Goal: Information Seeking & Learning: Learn about a topic

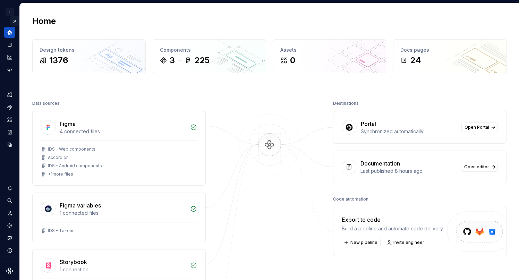
click at [16, 19] on button "Expand sidebar" at bounding box center [15, 21] width 10 height 10
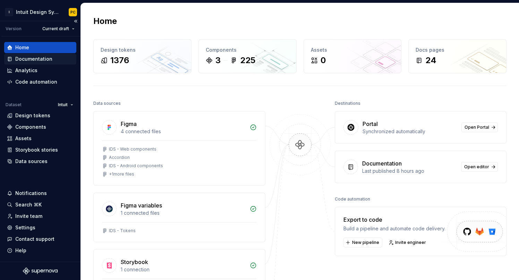
click at [47, 60] on div "Documentation" at bounding box center [33, 59] width 37 height 7
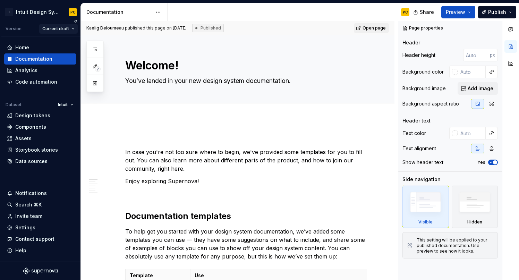
click at [64, 28] on html "I Intuit Design System PC Version Current draft Home Documentation Analytics Co…" at bounding box center [259, 140] width 519 height 280
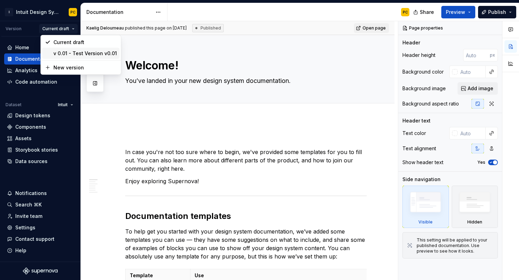
click at [72, 54] on div "v 0.01 - Test Version v0.01" at bounding box center [85, 53] width 64 height 7
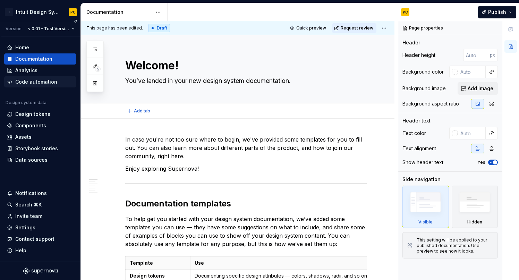
type textarea "*"
click at [33, 113] on div "Design tokens" at bounding box center [32, 114] width 35 height 7
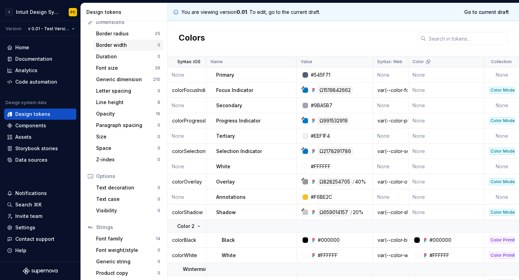
scroll to position [100, 0]
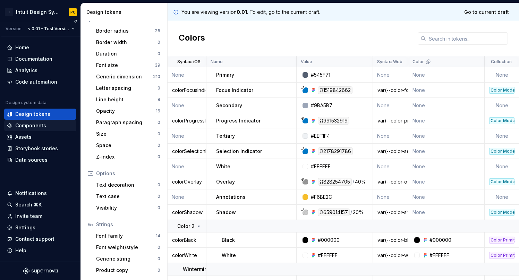
click at [35, 127] on div "Components" at bounding box center [30, 125] width 31 height 7
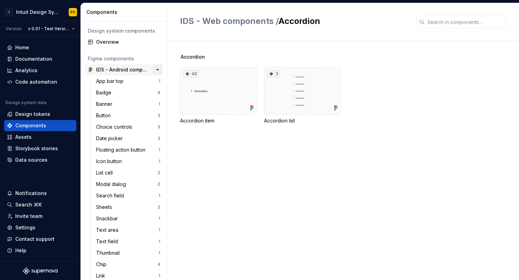
click at [160, 72] on button "button" at bounding box center [158, 70] width 10 height 10
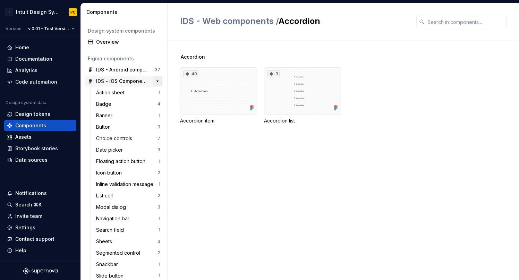
click at [161, 82] on button "button" at bounding box center [158, 81] width 10 height 10
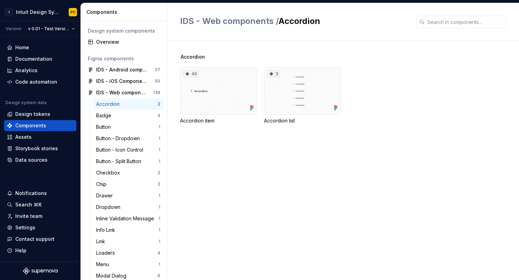
click at [136, 103] on div "Accordion" at bounding box center [126, 104] width 61 height 7
click at [133, 115] on div "Badge" at bounding box center [126, 115] width 61 height 7
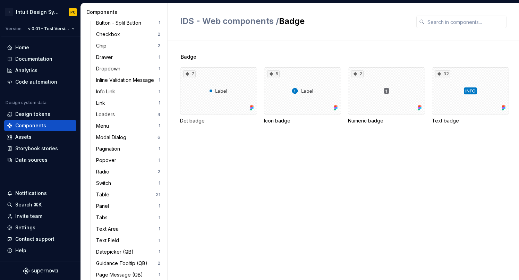
scroll to position [148, 0]
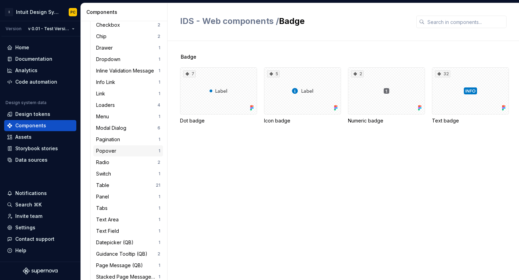
click at [130, 153] on div "Popover" at bounding box center [127, 151] width 62 height 7
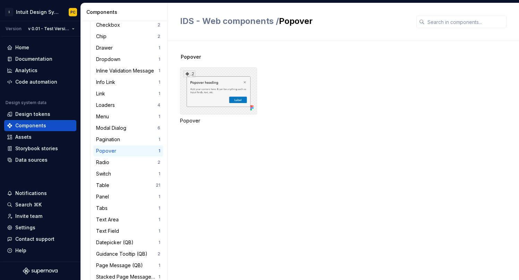
click at [225, 82] on div "2" at bounding box center [218, 90] width 77 height 47
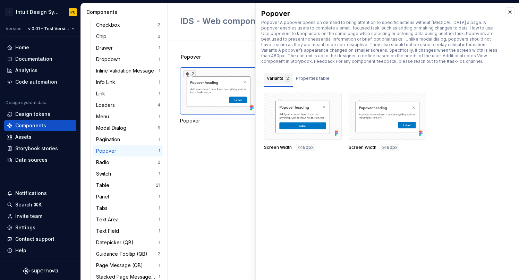
click at [277, 80] on div "Variants 2" at bounding box center [279, 78] width 24 height 7
click at [309, 81] on div "Properties table" at bounding box center [313, 78] width 34 height 7
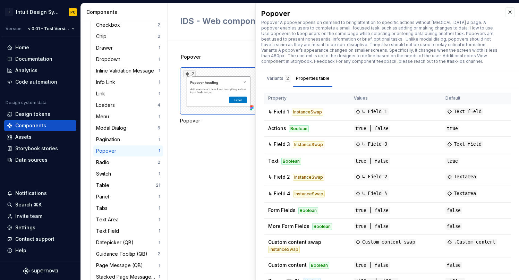
scroll to position [12, 0]
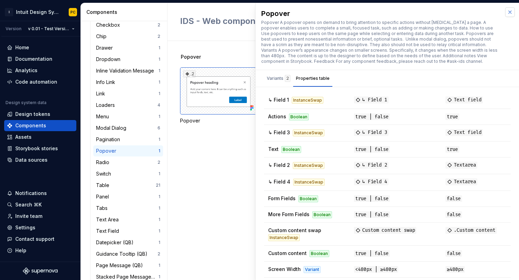
click at [511, 12] on button "button" at bounding box center [510, 12] width 10 height 10
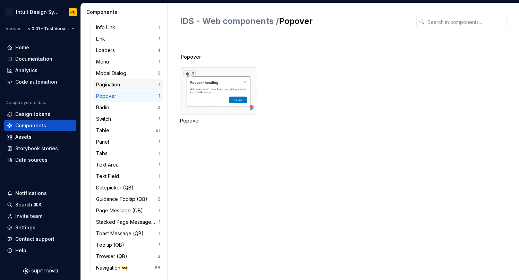
scroll to position [203, 0]
click at [227, 82] on div "2" at bounding box center [218, 90] width 77 height 47
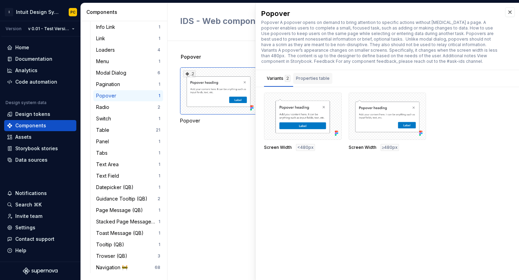
click at [315, 76] on div "Properties table" at bounding box center [313, 78] width 34 height 7
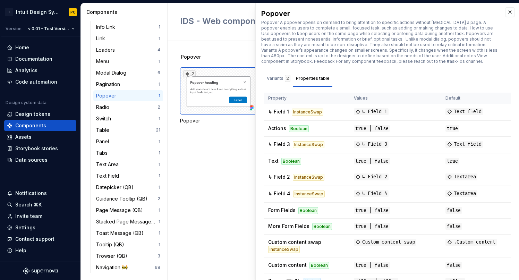
click at [225, 156] on div "Popover 2 Popover" at bounding box center [349, 160] width 339 height 239
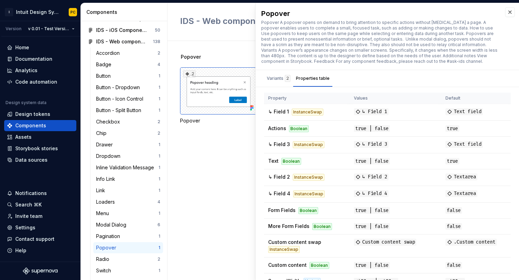
scroll to position [45, 0]
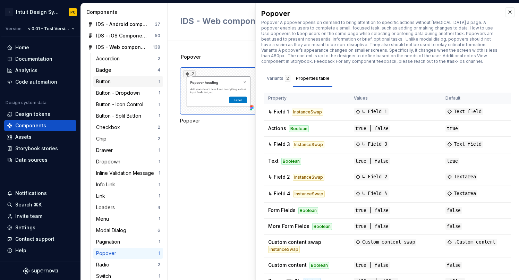
click at [124, 81] on div "Button" at bounding box center [127, 81] width 62 height 7
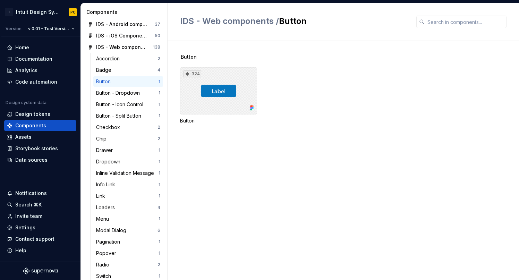
click at [211, 101] on div "324" at bounding box center [218, 90] width 77 height 47
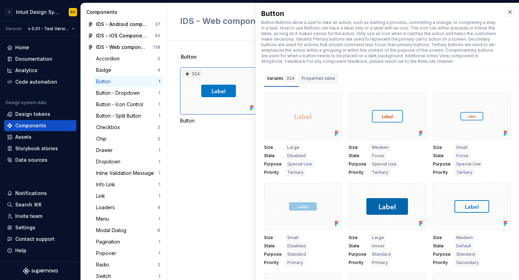
click at [325, 76] on div "Properties table" at bounding box center [319, 78] width 34 height 7
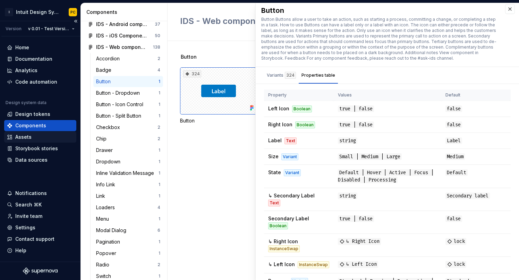
click at [34, 139] on div "Assets" at bounding box center [40, 137] width 67 height 7
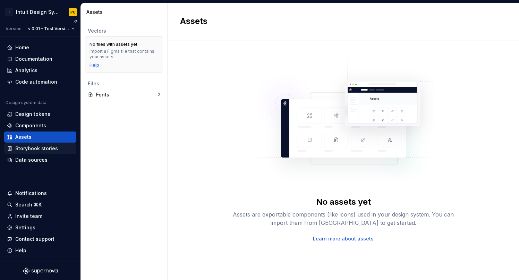
click at [45, 150] on div "Storybook stories" at bounding box center [36, 148] width 43 height 7
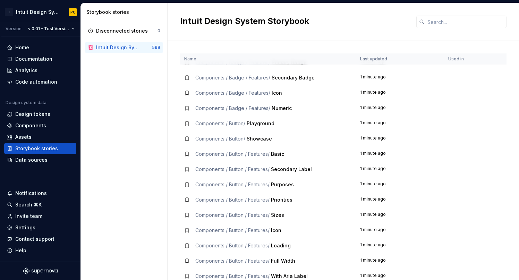
scroll to position [734, 0]
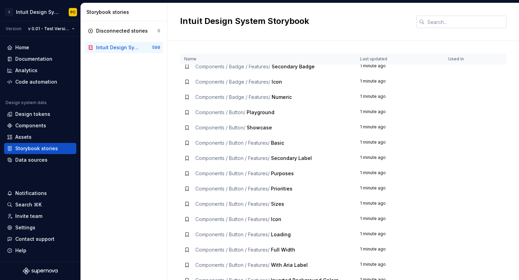
click at [444, 21] on input "text" at bounding box center [466, 22] width 82 height 12
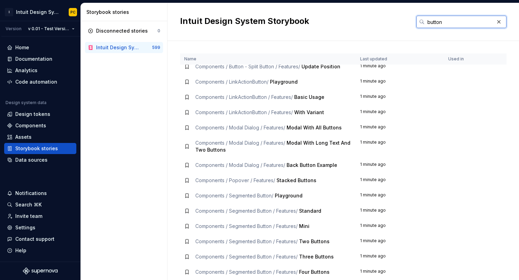
type input "button"
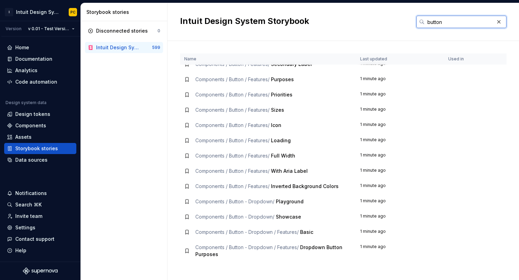
scroll to position [0, 0]
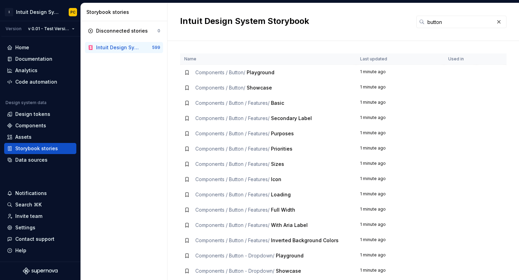
click at [259, 90] on span "Showcase" at bounding box center [259, 88] width 25 height 6
click at [260, 105] on span "Components / Button / Features /" at bounding box center [232, 103] width 74 height 6
click at [371, 104] on td "1 minute ago" at bounding box center [400, 102] width 88 height 15
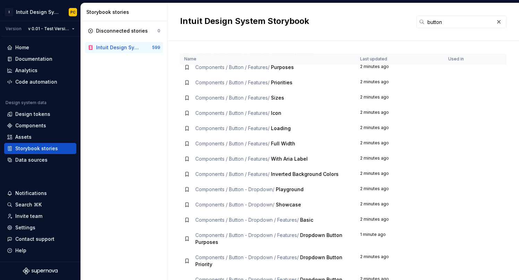
scroll to position [61, 0]
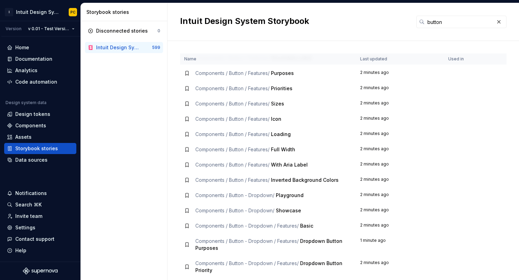
click at [188, 89] on icon at bounding box center [187, 88] width 3 height 4
click at [186, 89] on icon at bounding box center [187, 89] width 6 height 6
click at [206, 89] on span "Components / Button / Features /" at bounding box center [232, 88] width 74 height 6
click at [228, 87] on span "Components / Button / Features /" at bounding box center [232, 88] width 74 height 6
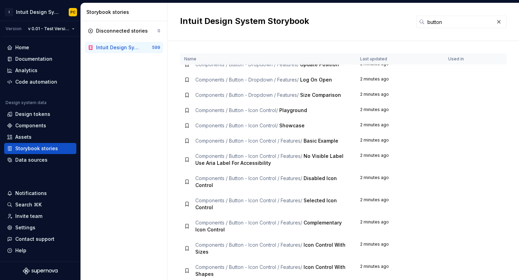
scroll to position [328, 0]
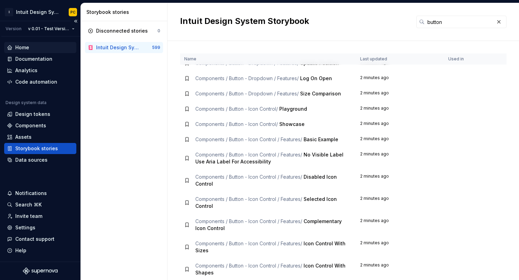
click at [37, 48] on div "Home" at bounding box center [40, 47] width 67 height 7
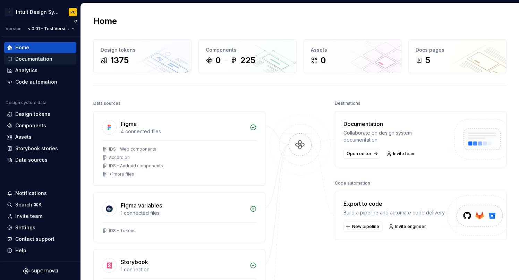
click at [42, 62] on div "Documentation" at bounding box center [33, 59] width 37 height 7
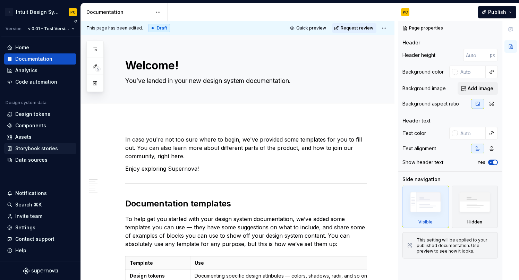
click at [51, 150] on div "Storybook stories" at bounding box center [36, 148] width 43 height 7
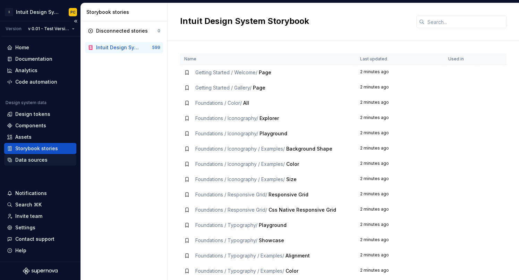
click at [48, 159] on div "Data sources" at bounding box center [40, 160] width 67 height 7
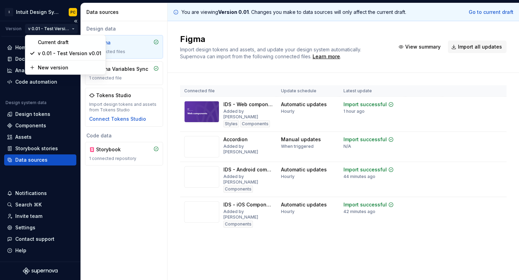
click at [60, 30] on html "I Intuit Design System PC Version v 0.01 - Test Version v0.01 Home Documentatio…" at bounding box center [259, 140] width 519 height 280
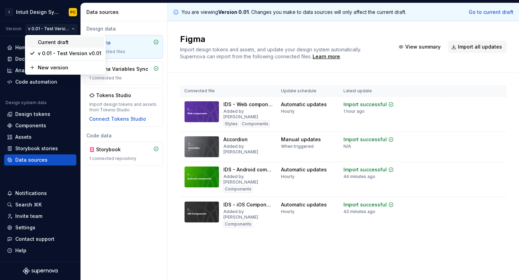
click at [57, 44] on div "Current draft" at bounding box center [70, 42] width 64 height 7
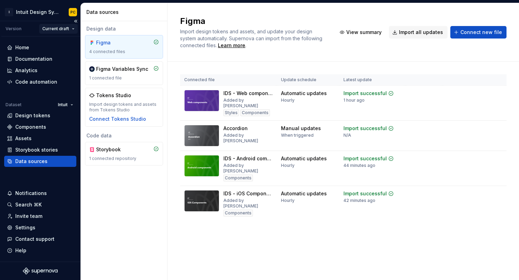
click at [75, 30] on html "I Intuit Design System PC Version Current draft Home Documentation Analytics Co…" at bounding box center [259, 140] width 519 height 280
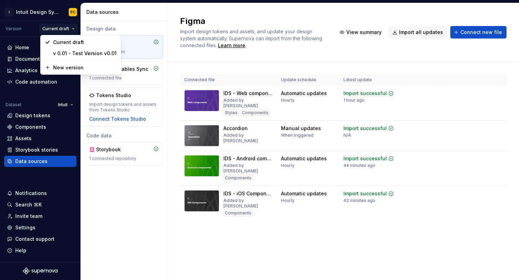
click at [22, 27] on html "I Intuit Design System PC Version Current draft Home Documentation Analytics Co…" at bounding box center [259, 140] width 519 height 280
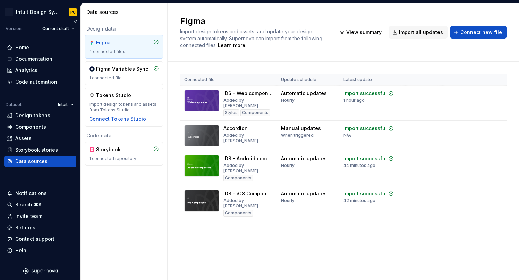
click at [17, 28] on div "Version" at bounding box center [14, 29] width 16 height 6
click at [74, 28] on html "I Intuit Design System PC Version Current draft Home Documentation Analytics Co…" at bounding box center [259, 140] width 519 height 280
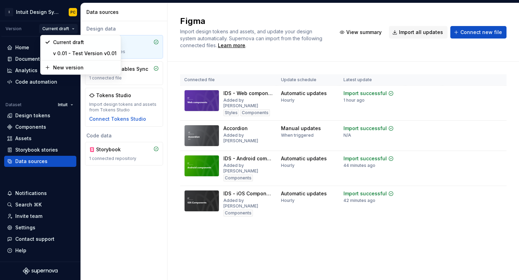
click at [220, 17] on html "I Intuit Design System PC Version Current draft Home Documentation Analytics Co…" at bounding box center [259, 140] width 519 height 280
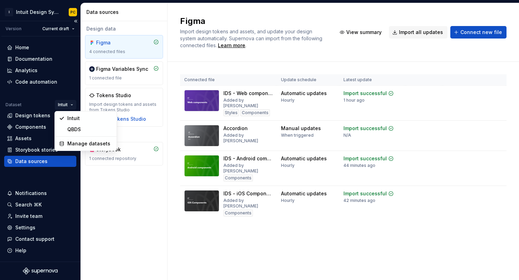
click at [68, 102] on html "I Intuit Design System PC Version Current draft Home Documentation Analytics Co…" at bounding box center [259, 140] width 519 height 280
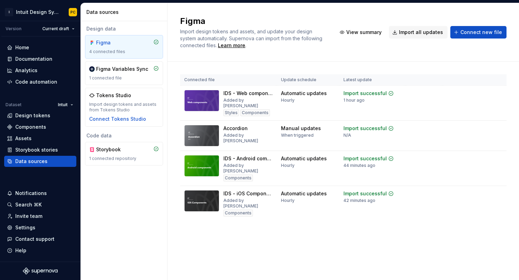
click at [46, 97] on html "I Intuit Design System PC Version Current draft Home Documentation Analytics Co…" at bounding box center [259, 140] width 519 height 280
click at [35, 129] on div "Components" at bounding box center [30, 127] width 31 height 7
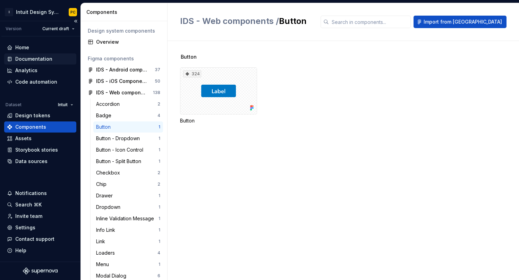
click at [36, 62] on div "Documentation" at bounding box center [33, 59] width 37 height 7
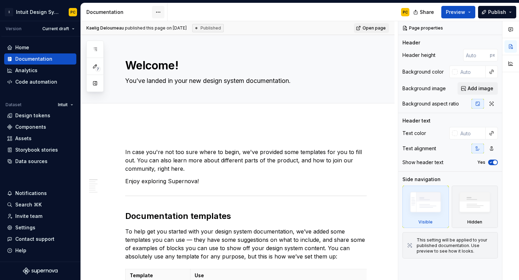
click at [158, 8] on html "I Intuit Design System PC Version Current draft Home Documentation Analytics Co…" at bounding box center [259, 140] width 519 height 280
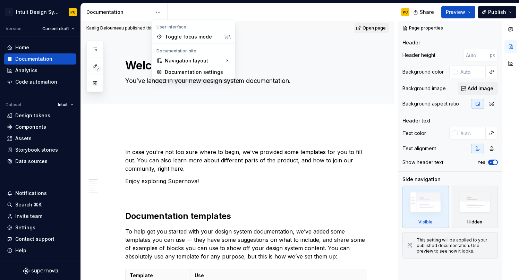
click at [190, 7] on html "I Intuit Design System PC Version Current draft Home Documentation Analytics Co…" at bounding box center [259, 140] width 519 height 280
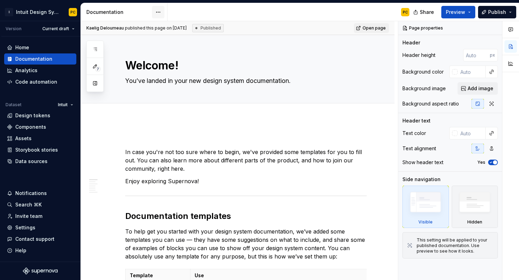
click at [156, 12] on html "I Intuit Design System PC Version Current draft Home Documentation Analytics Co…" at bounding box center [259, 140] width 519 height 280
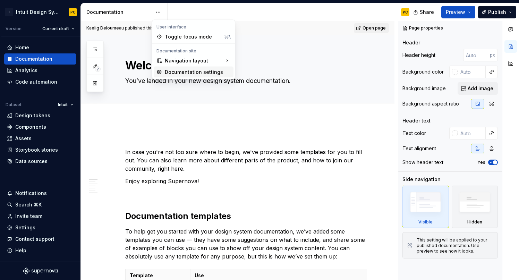
click at [181, 72] on div "Documentation settings" at bounding box center [198, 72] width 66 height 7
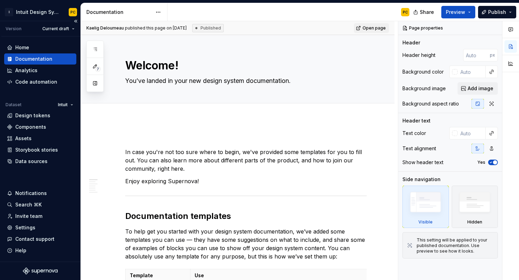
click at [39, 59] on div "Documentation" at bounding box center [33, 59] width 37 height 7
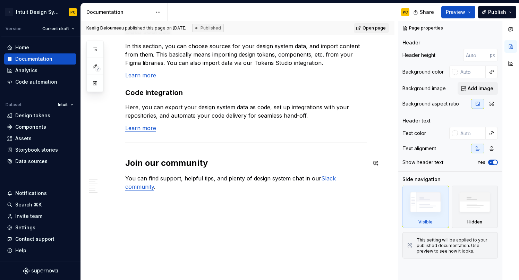
scroll to position [598, 0]
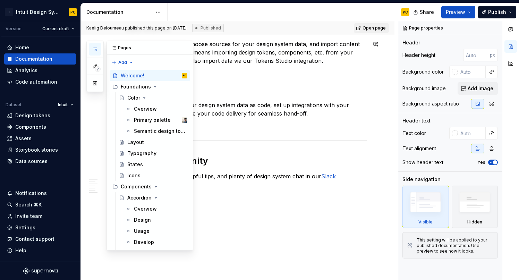
click at [98, 50] on button "button" at bounding box center [95, 49] width 12 height 12
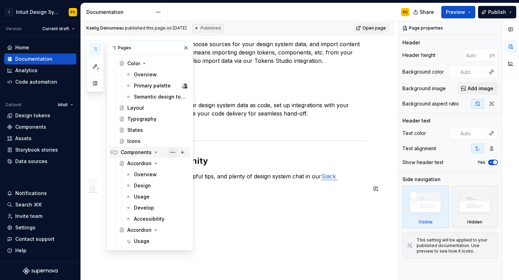
scroll to position [45, 0]
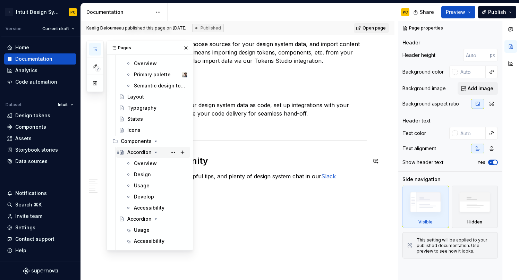
click at [157, 152] on icon "Page tree" at bounding box center [156, 153] width 6 height 6
click at [157, 161] on icon "Page tree" at bounding box center [156, 164] width 6 height 6
click at [149, 175] on icon "Page tree" at bounding box center [148, 175] width 6 height 6
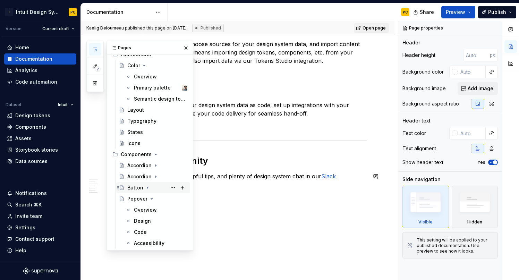
scroll to position [32, 0]
click at [139, 187] on div "Button" at bounding box center [135, 188] width 16 height 7
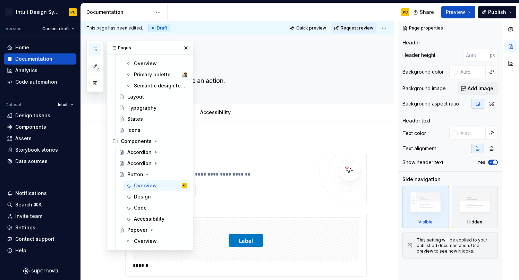
click at [317, 9] on div "PC" at bounding box center [292, 12] width 248 height 18
click at [187, 47] on button "button" at bounding box center [186, 48] width 10 height 10
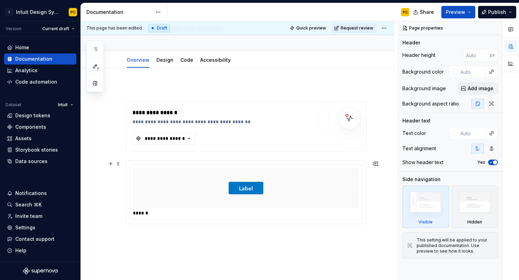
scroll to position [53, 0]
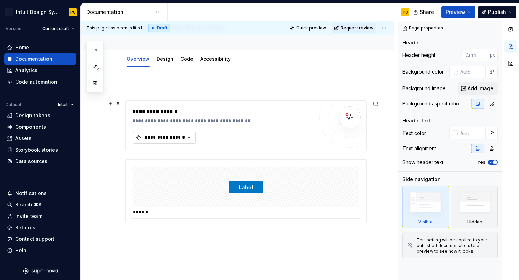
click at [183, 137] on div "**********" at bounding box center [165, 137] width 42 height 7
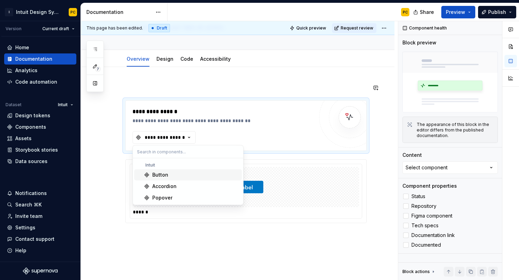
click at [226, 81] on div "**********" at bounding box center [238, 199] width 314 height 265
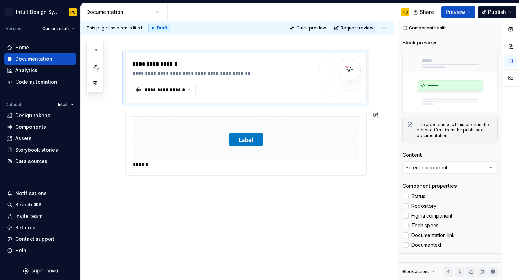
scroll to position [101, 0]
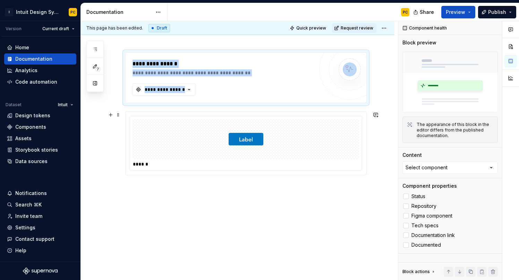
click at [194, 157] on div at bounding box center [246, 139] width 226 height 40
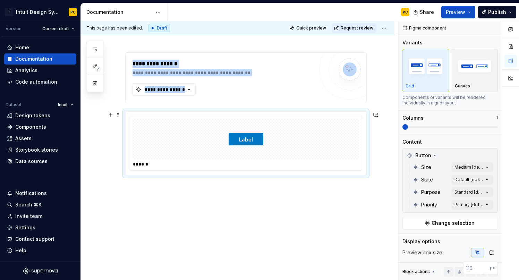
click at [298, 133] on div at bounding box center [246, 139] width 226 height 40
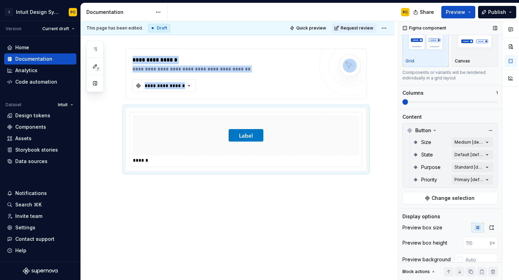
scroll to position [27, 0]
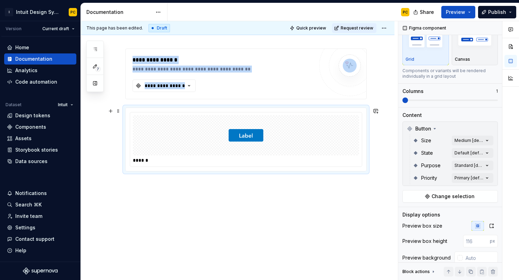
click at [140, 157] on div "******" at bounding box center [246, 139] width 232 height 54
click at [140, 161] on div "******" at bounding box center [248, 160] width 230 height 7
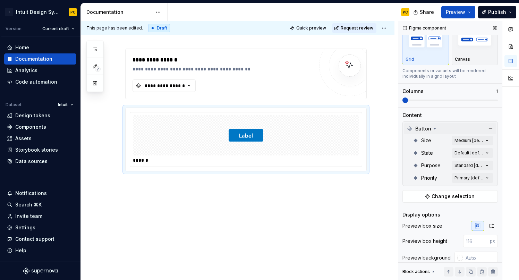
click at [436, 127] on icon at bounding box center [435, 129] width 6 height 6
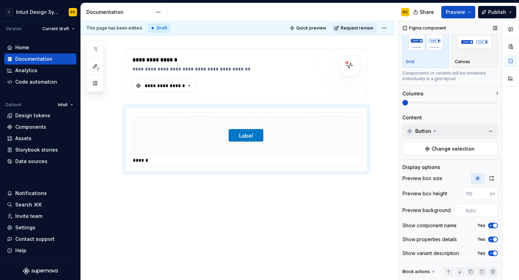
click at [437, 132] on icon at bounding box center [435, 131] width 6 height 6
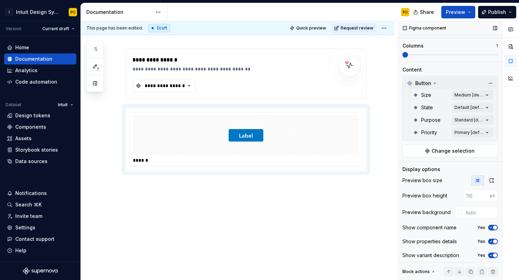
scroll to position [74, 0]
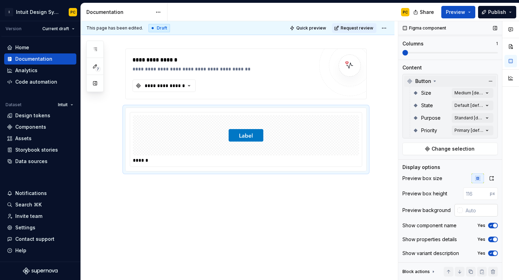
click at [488, 211] on input "text" at bounding box center [480, 210] width 35 height 12
click at [494, 225] on span "button" at bounding box center [495, 226] width 4 height 4
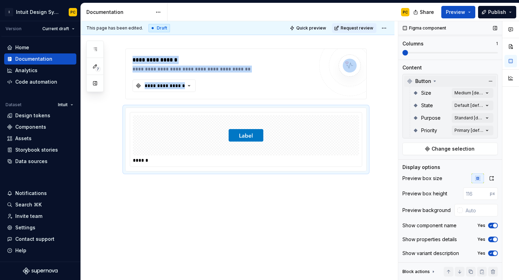
scroll to position [98, 0]
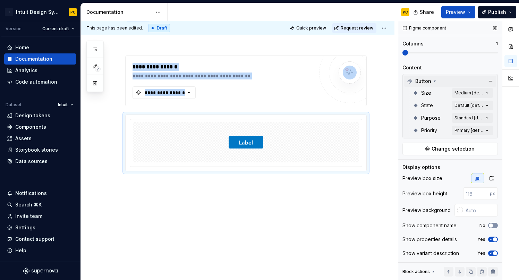
click at [494, 225] on button "No" at bounding box center [493, 226] width 10 height 6
click at [495, 240] on span "button" at bounding box center [495, 239] width 4 height 4
click at [495, 240] on button "No" at bounding box center [493, 240] width 10 height 6
click at [495, 254] on span "button" at bounding box center [495, 253] width 4 height 4
click at [495, 254] on button "No" at bounding box center [493, 254] width 10 height 6
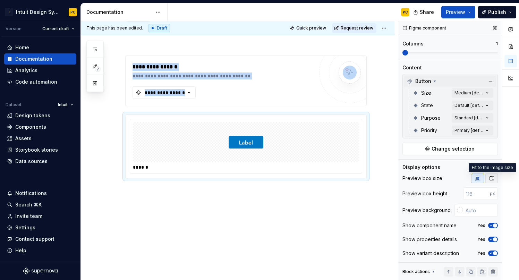
click at [490, 177] on icon "button" at bounding box center [492, 179] width 6 height 6
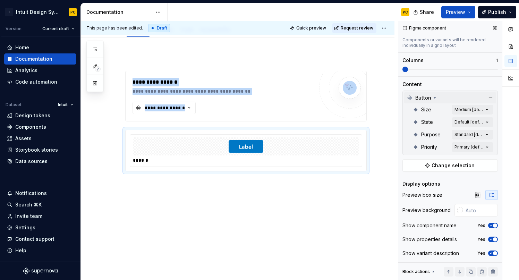
scroll to position [58, 0]
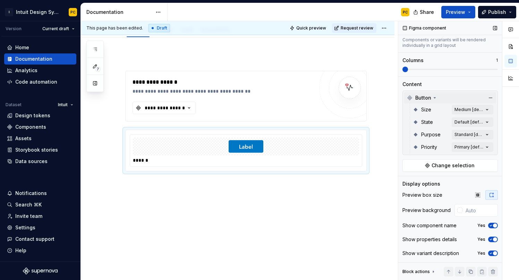
click at [489, 178] on div "Figma component Variants Grid Canvas Components or variants will be rendered in…" at bounding box center [451, 93] width 104 height 259
click at [479, 193] on icon "button" at bounding box center [478, 195] width 5 height 5
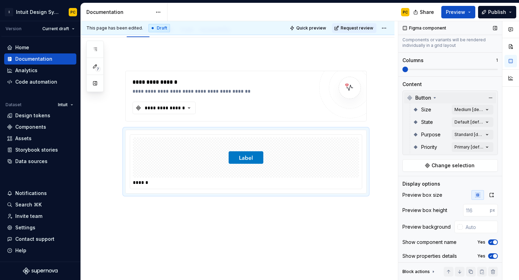
scroll to position [98, 0]
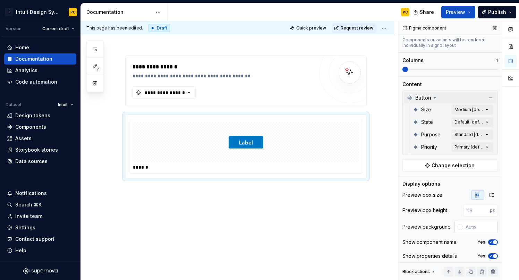
click at [474, 228] on input "text" at bounding box center [480, 227] width 35 height 12
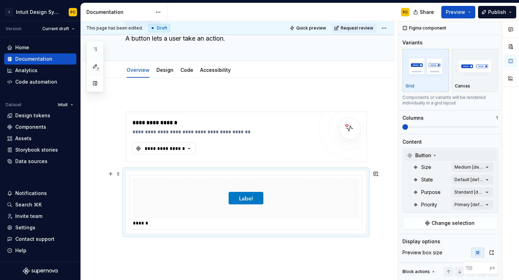
scroll to position [55, 0]
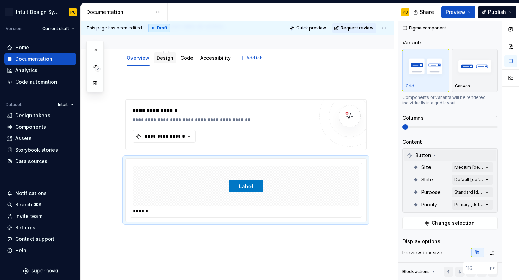
click at [162, 58] on link "Design" at bounding box center [165, 58] width 17 height 6
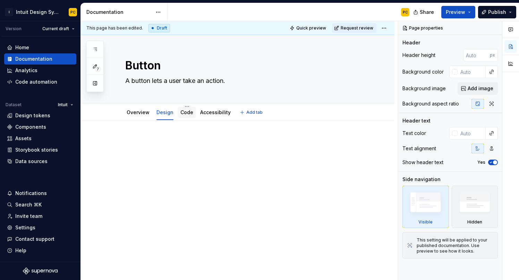
click at [187, 116] on div "Code" at bounding box center [187, 112] width 13 height 8
click at [188, 115] on link "Code" at bounding box center [187, 112] width 13 height 6
click at [212, 114] on link "Accessibility" at bounding box center [215, 112] width 31 height 6
click at [138, 112] on link "Overview" at bounding box center [138, 112] width 23 height 6
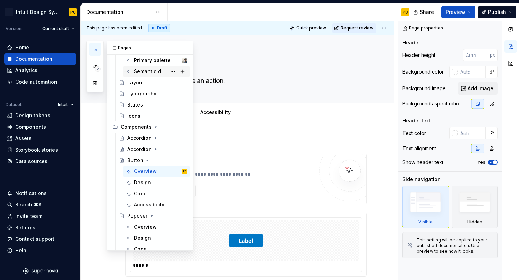
scroll to position [76, 0]
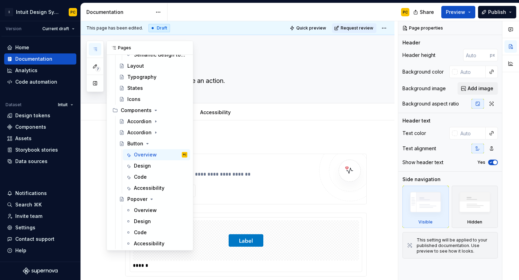
click at [94, 48] on icon "button" at bounding box center [95, 50] width 6 height 6
click at [114, 48] on icon at bounding box center [113, 48] width 3 height 3
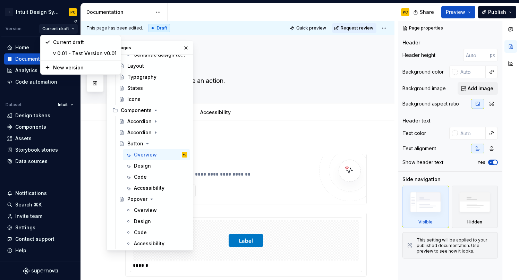
click at [59, 28] on html "I Intuit Design System PC Version Current draft Home Documentation Analytics Co…" at bounding box center [259, 140] width 519 height 280
click at [59, 51] on div "v 0.01 - Test Version v0.01" at bounding box center [85, 53] width 64 height 7
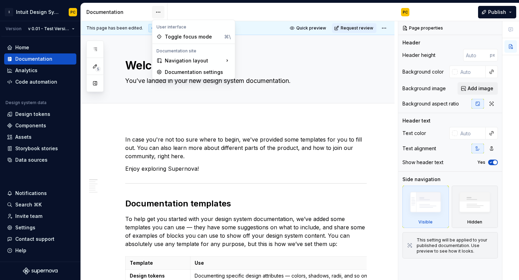
click at [161, 13] on html "I Intuit Design System PC Version v 0.01 - Test Version v0.01 Home Documentatio…" at bounding box center [259, 140] width 519 height 280
click at [73, 30] on html "I Intuit Design System PC Version v 0.01 - Test Version v0.01 Home Documentatio…" at bounding box center [259, 140] width 519 height 280
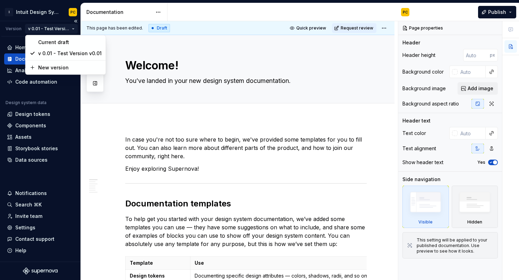
click at [74, 29] on html "I Intuit Design System PC Version v 0.01 - Test Version v0.01 Home Documentatio…" at bounding box center [259, 140] width 519 height 280
click at [59, 51] on div "v 0.01 - Test Version v0.01" at bounding box center [70, 53] width 64 height 7
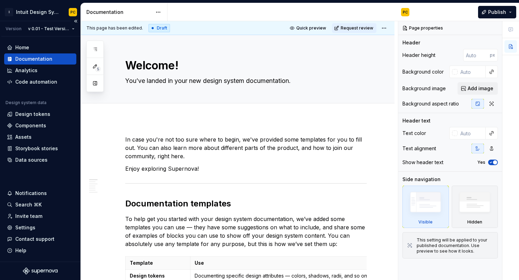
click at [17, 27] on div "Version" at bounding box center [14, 29] width 16 height 6
click at [42, 27] on html "I Intuit Design System PC Version v 0.01 - Test Version v0.01 Home Documentatio…" at bounding box center [259, 140] width 519 height 280
click at [212, 17] on html "I Intuit Design System PC Version v 0.01 - Test Version v0.01 Home Documentatio…" at bounding box center [259, 140] width 519 height 280
click at [157, 13] on html "I Intuit Design System PC Version v 0.01 - Test Version v0.01 Home Documentatio…" at bounding box center [259, 140] width 519 height 280
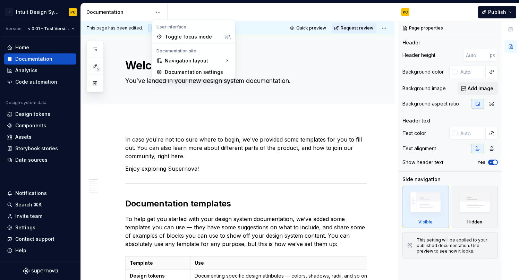
click at [181, 11] on html "I Intuit Design System PC Version v 0.01 - Test Version v0.01 Home Documentatio…" at bounding box center [259, 140] width 519 height 280
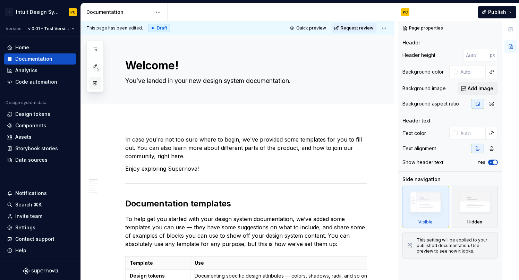
click at [93, 83] on button "button" at bounding box center [95, 83] width 12 height 12
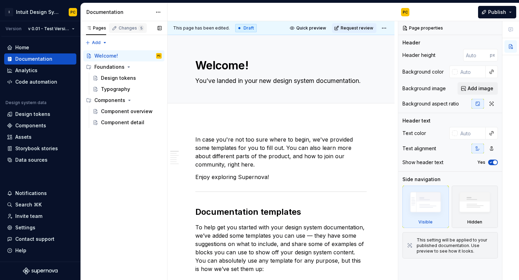
click at [128, 30] on div "Changes 5" at bounding box center [131, 28] width 25 height 6
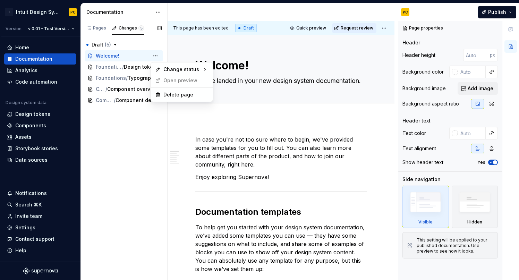
click at [138, 69] on div "Pages Changes 5 Add Accessibility guide for tree Page tree. Navigate the tree w…" at bounding box center [124, 150] width 87 height 259
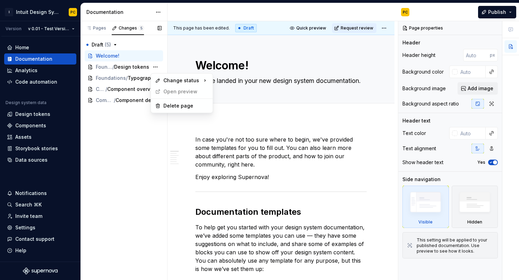
click at [148, 73] on div "Pages Changes 5 Add Accessibility guide for tree Page tree. Navigate the tree w…" at bounding box center [124, 150] width 87 height 259
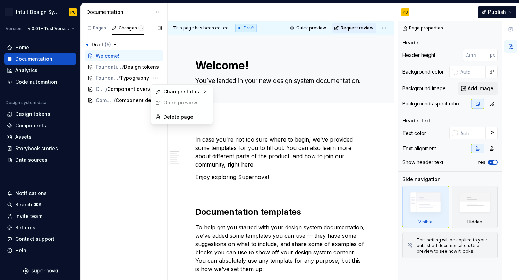
click at [138, 89] on div "Pages Changes 5 Add Accessibility guide for tree Page tree. Navigate the tree w…" at bounding box center [124, 150] width 87 height 259
click at [103, 46] on span "Draft ( 5 )" at bounding box center [101, 44] width 19 height 7
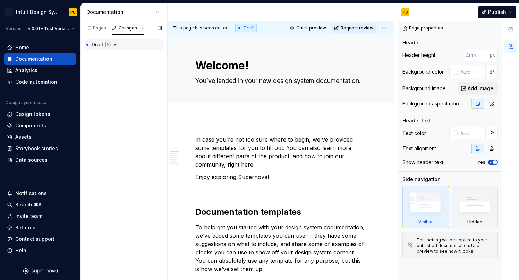
click at [103, 46] on span "Draft ( 5 )" at bounding box center [101, 44] width 19 height 7
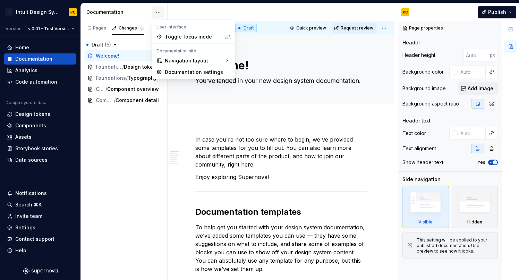
click at [159, 12] on html "I Intuit Design System PC Version v 0.01 - Test Version v0.01 Home Documentatio…" at bounding box center [259, 140] width 519 height 280
click at [181, 70] on div "Documentation settings" at bounding box center [198, 72] width 66 height 7
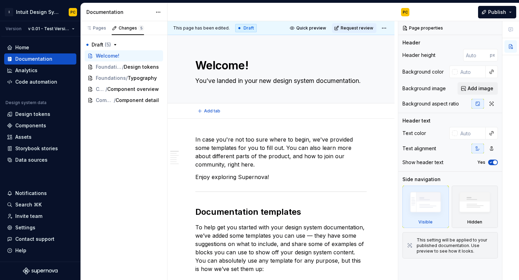
type textarea "*"
